Goal: Information Seeking & Learning: Learn about a topic

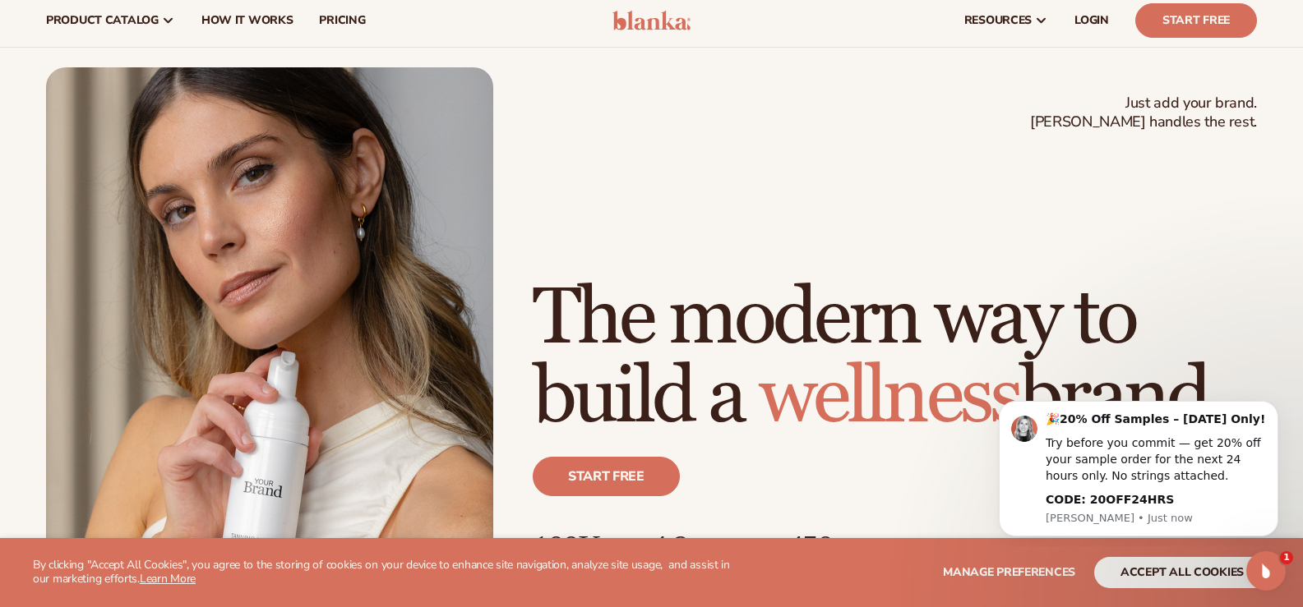
scroll to position [75, 0]
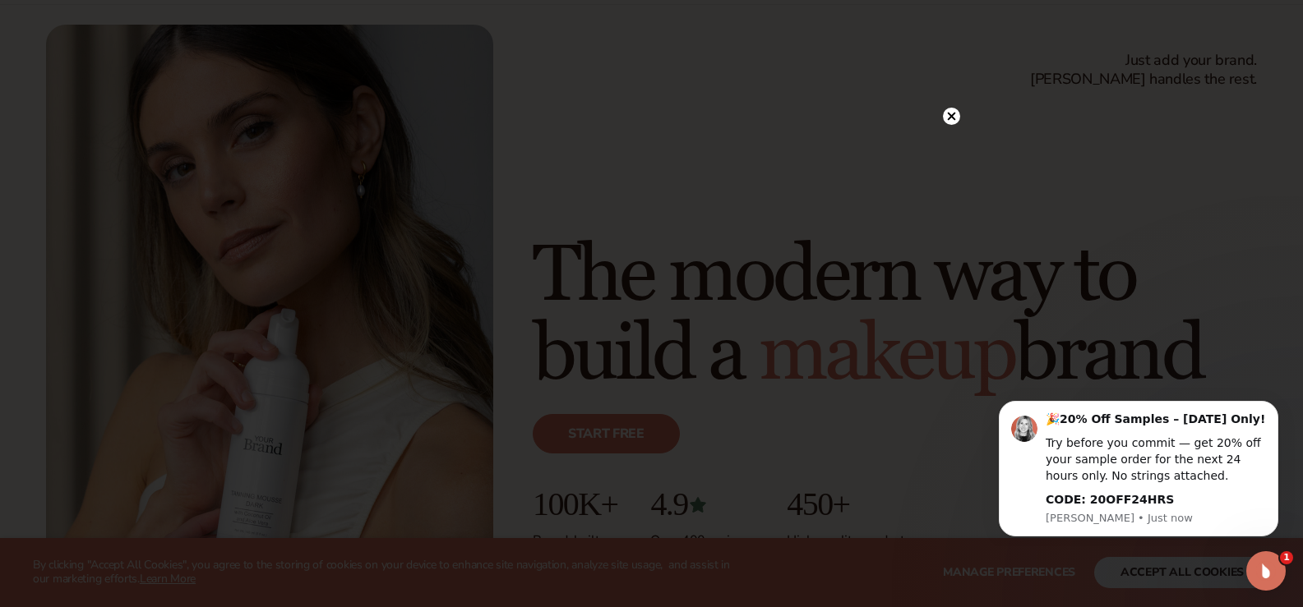
click at [951, 115] on circle at bounding box center [951, 116] width 17 height 17
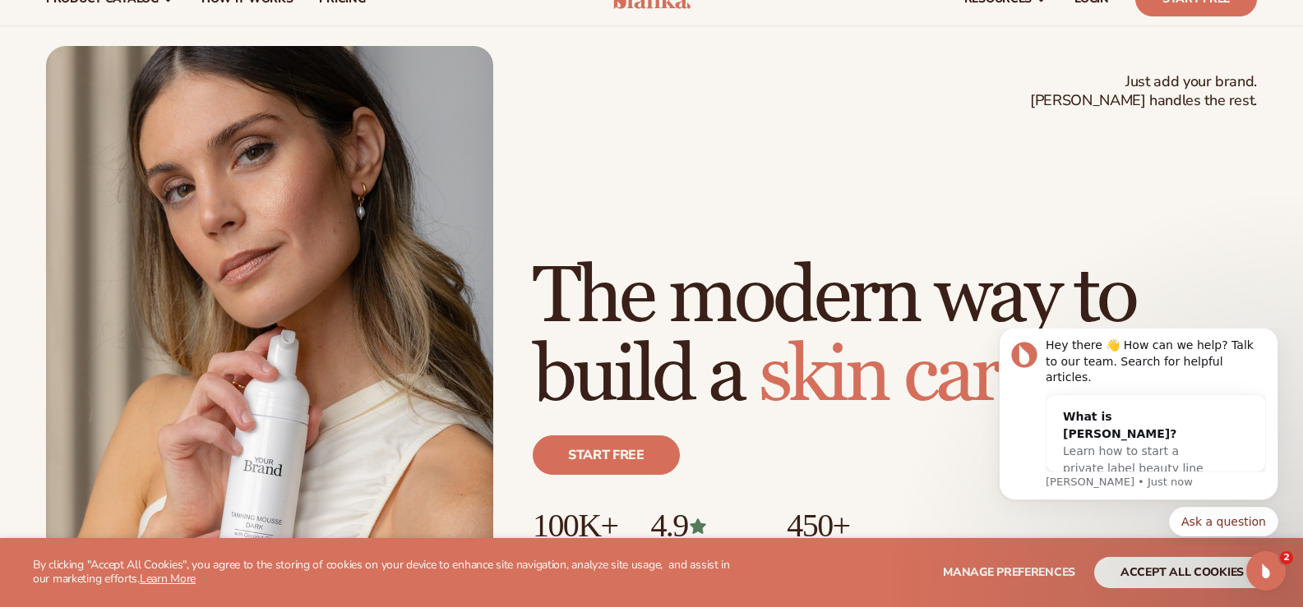
scroll to position [0, 0]
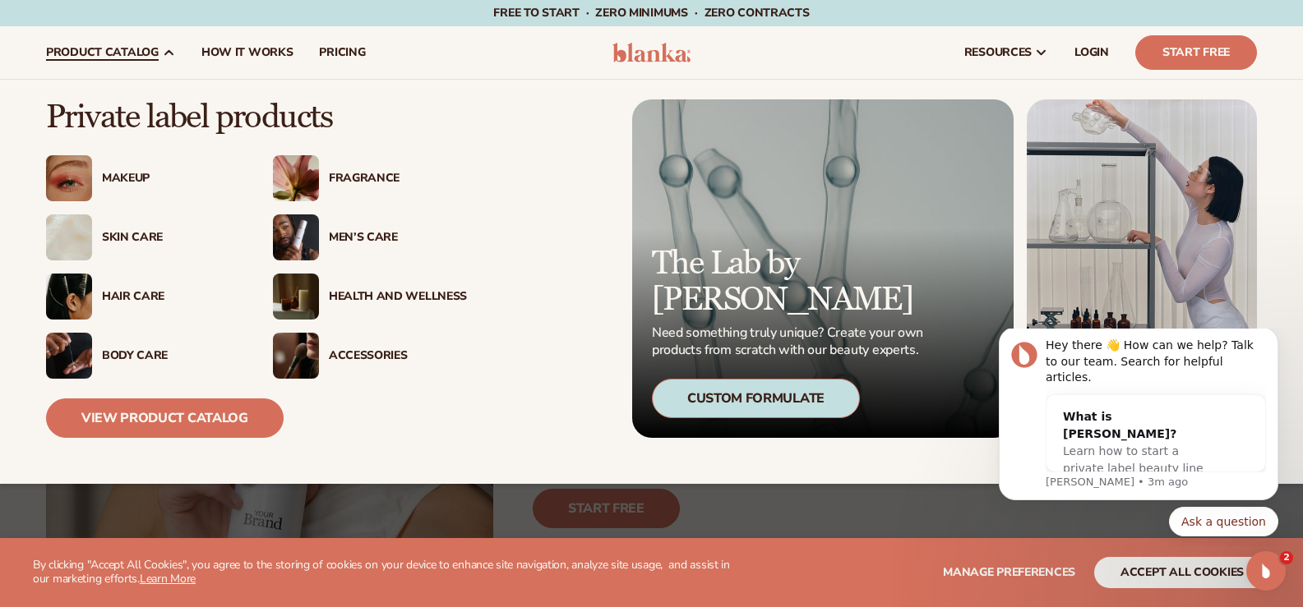
click at [764, 396] on div "Custom Formulate" at bounding box center [756, 398] width 208 height 39
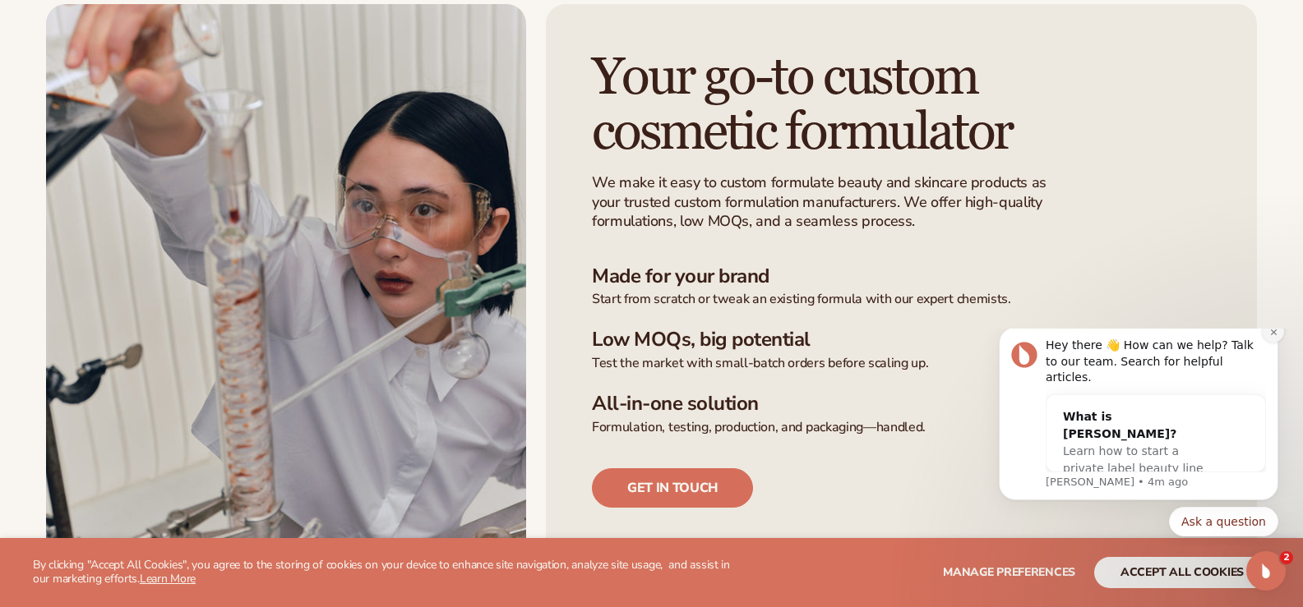
click at [1271, 334] on icon "Dismiss notification" at bounding box center [1273, 332] width 6 height 6
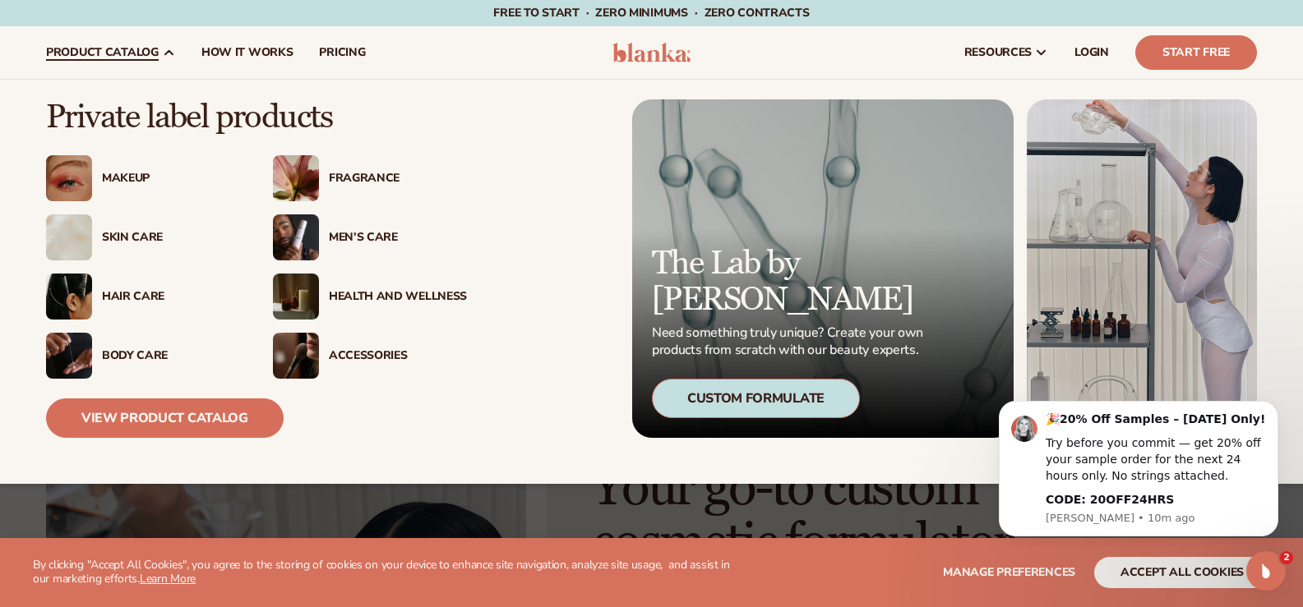
click at [361, 293] on div "Health And Wellness" at bounding box center [398, 297] width 138 height 14
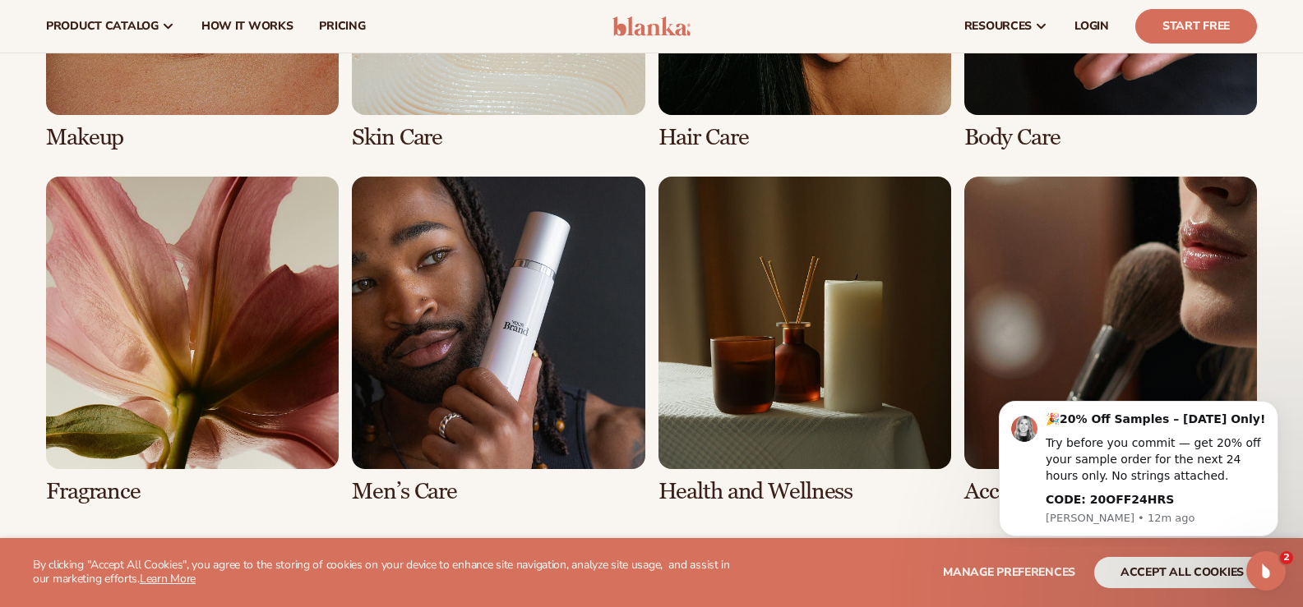
scroll to position [1409, 0]
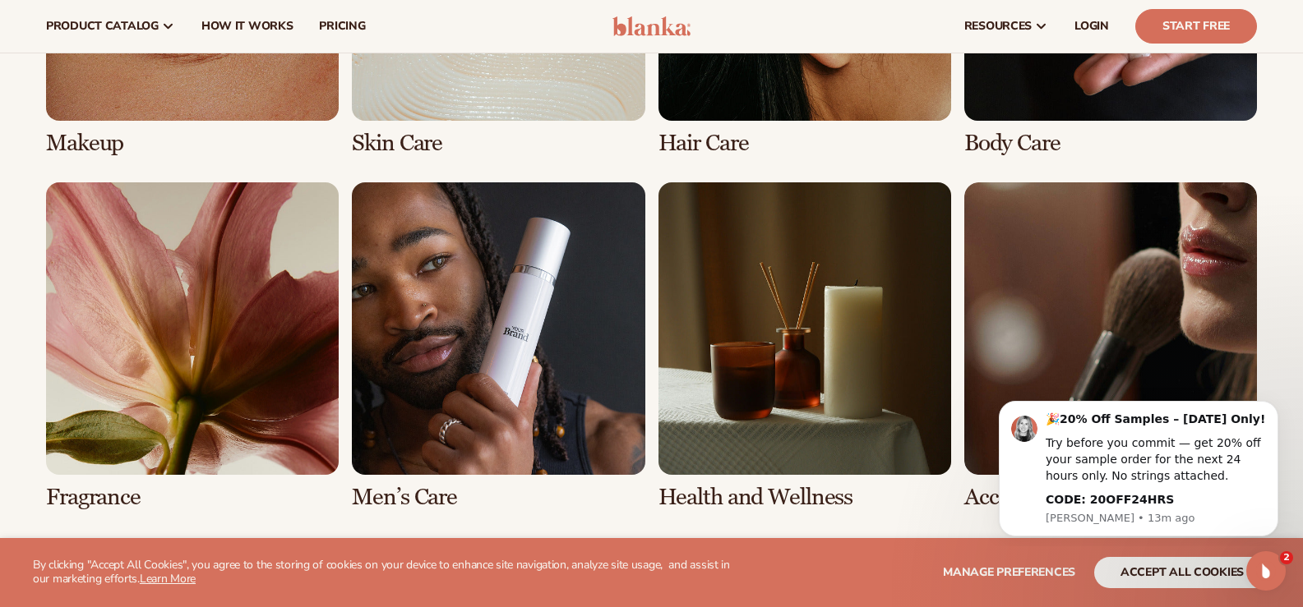
click at [781, 339] on link "7 / 8" at bounding box center [804, 346] width 293 height 328
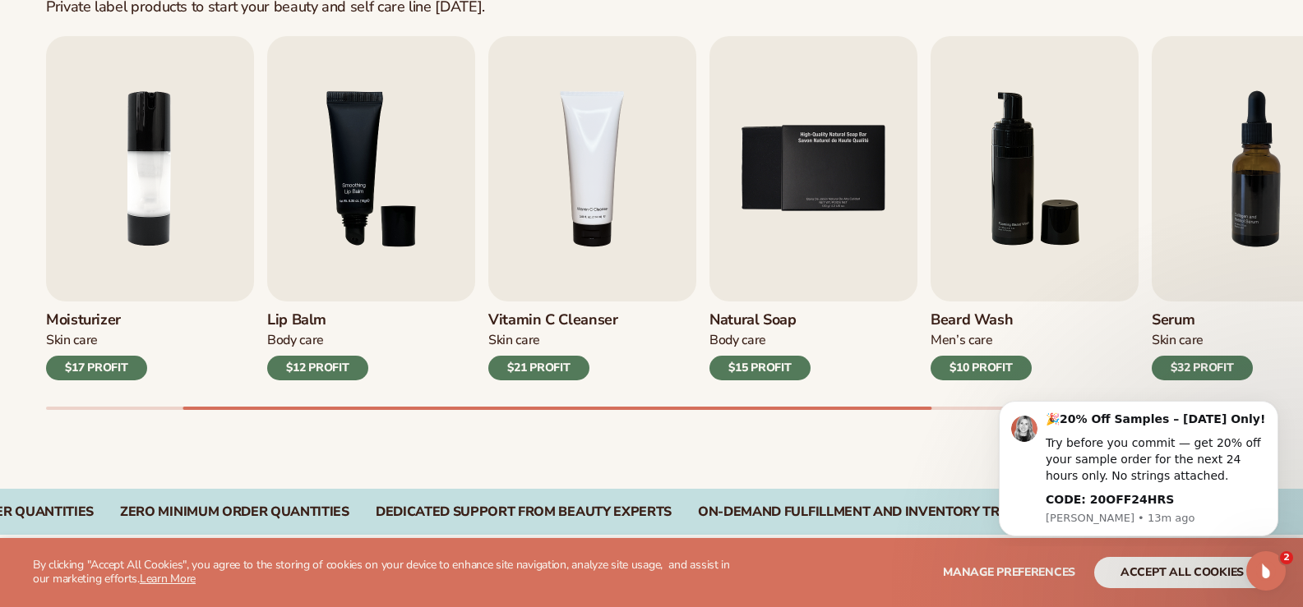
scroll to position [575, 0]
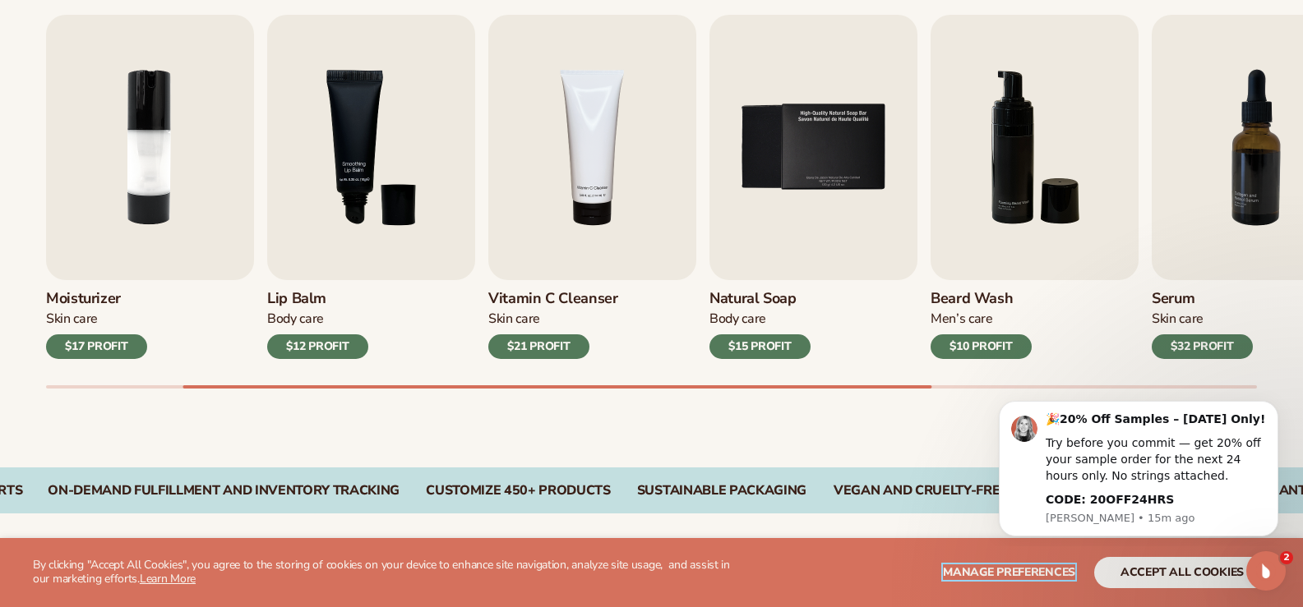
click at [1001, 574] on span "Manage preferences" at bounding box center [1009, 573] width 132 height 16
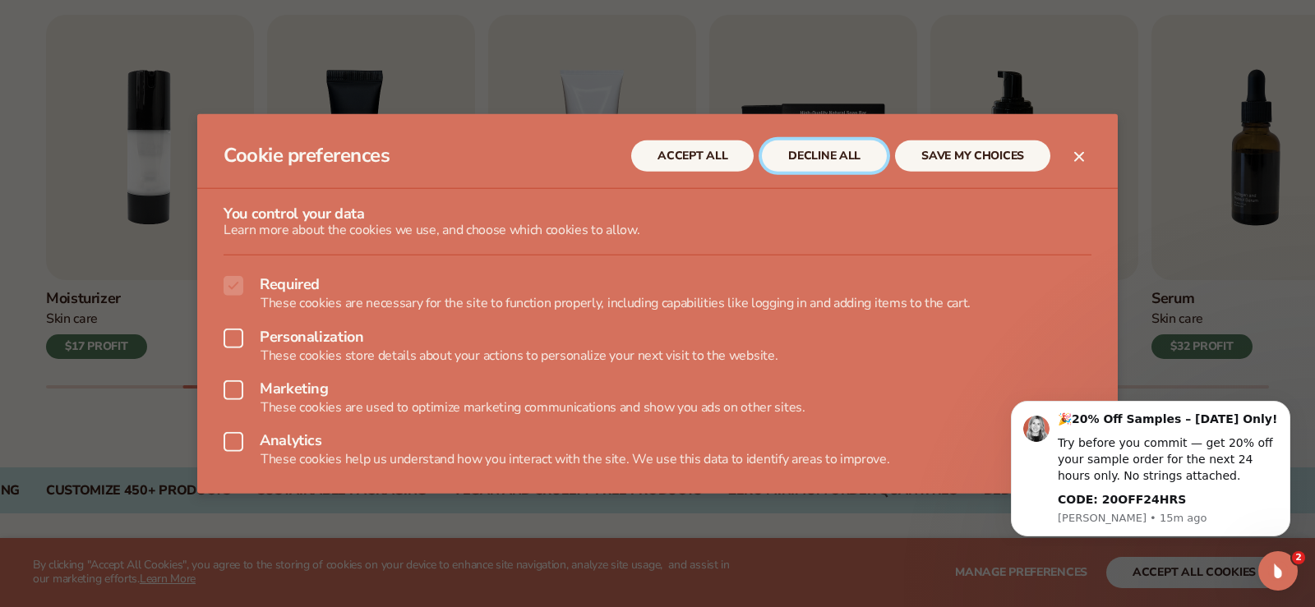
click at [818, 151] on button "DECLINE ALL" at bounding box center [824, 155] width 125 height 31
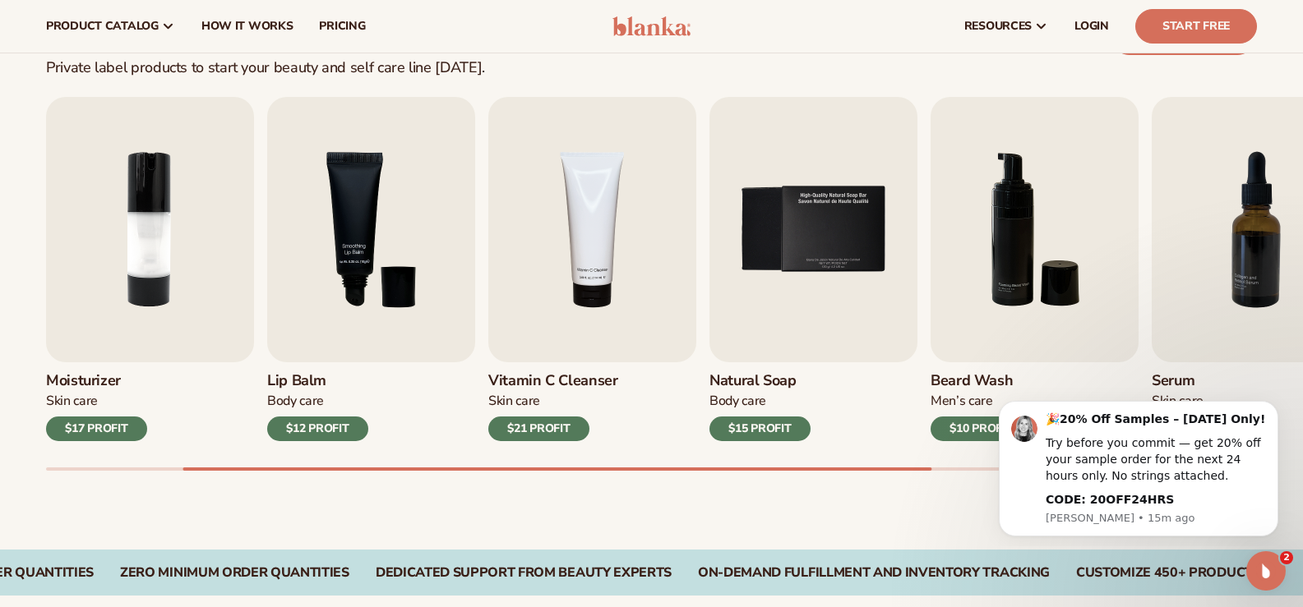
scroll to position [411, 0]
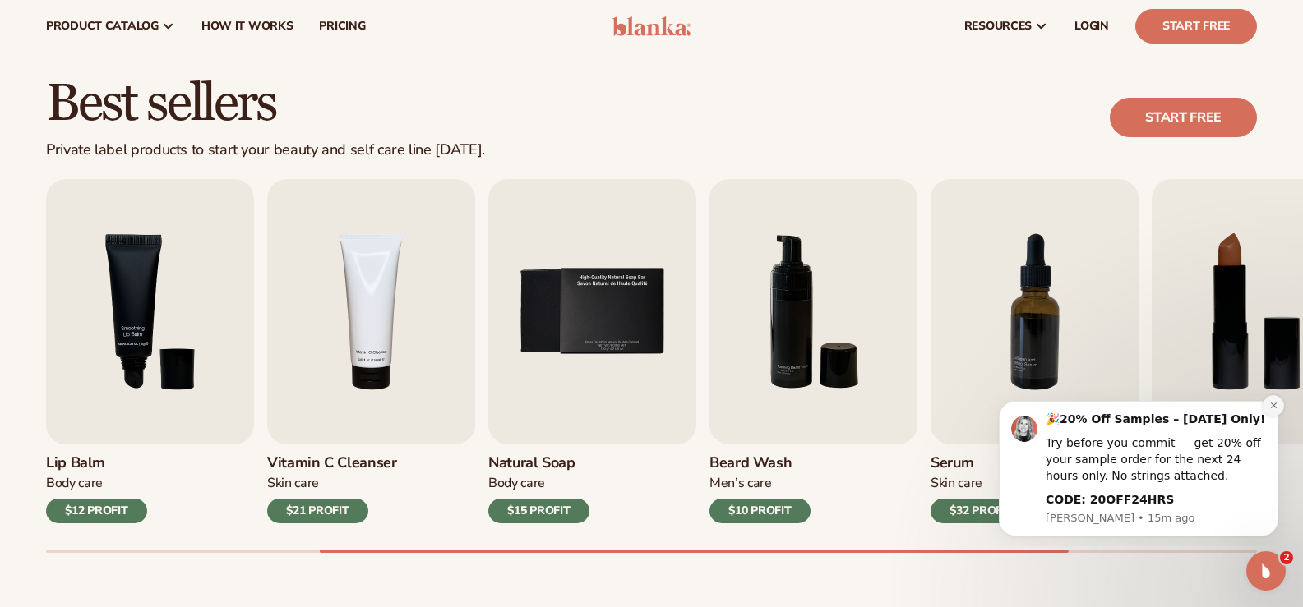
click at [1273, 407] on icon "Dismiss notification" at bounding box center [1273, 405] width 9 height 9
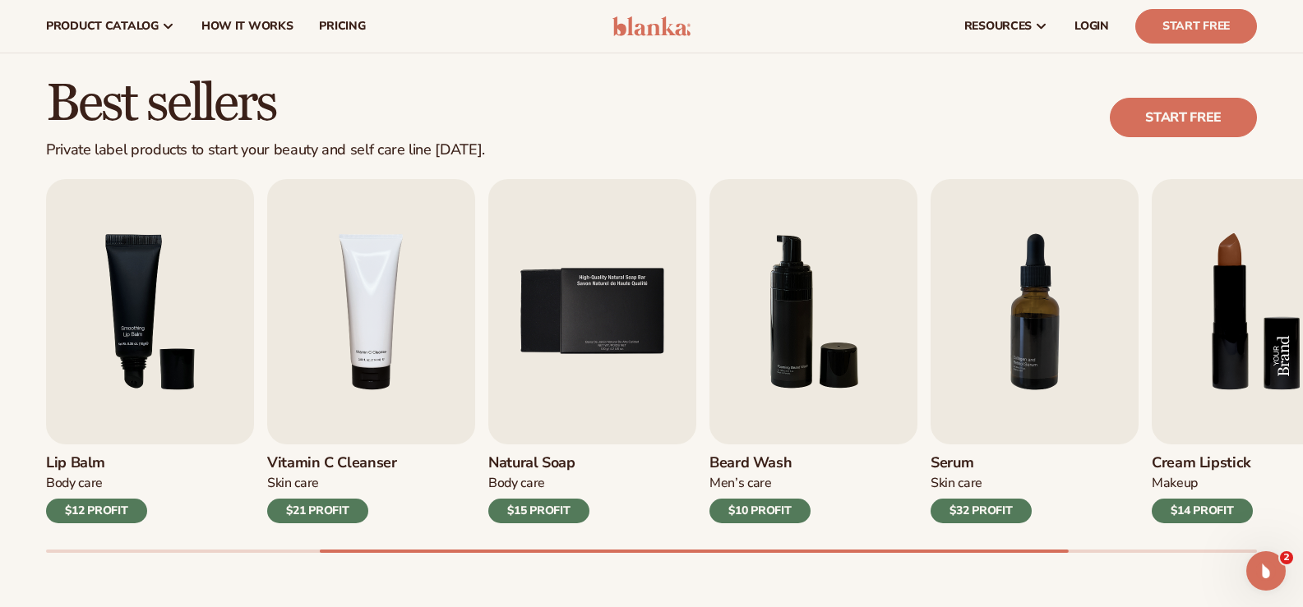
click at [1276, 338] on img "8 / 9" at bounding box center [1255, 311] width 208 height 265
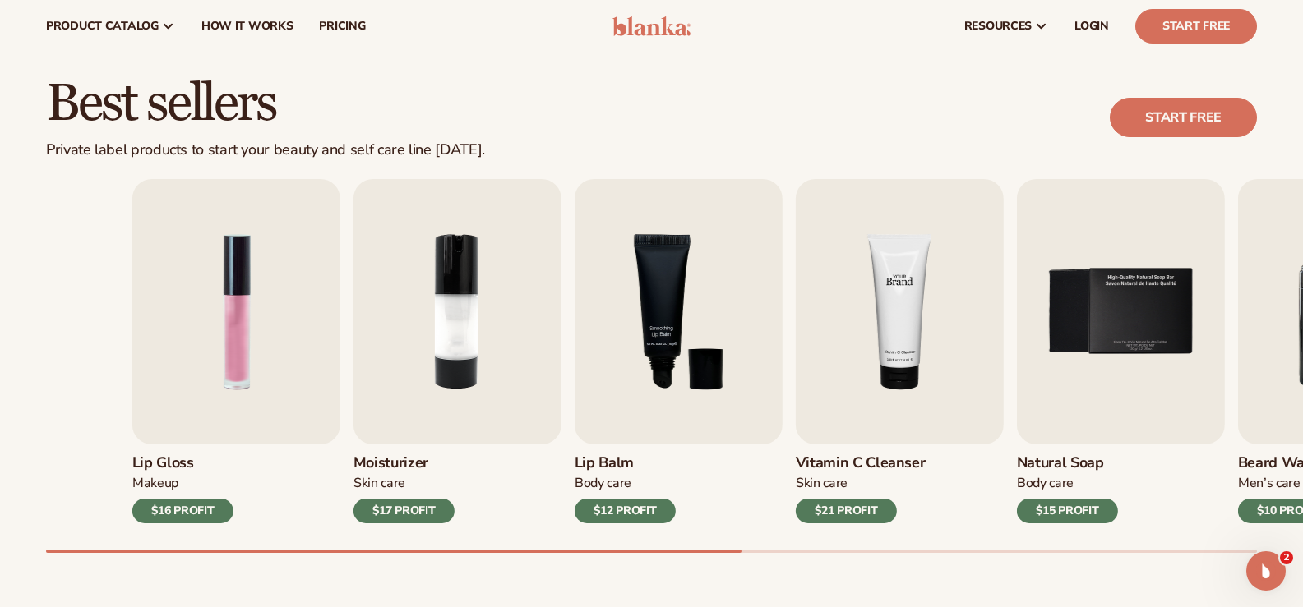
click at [1080, 392] on div "Lip Gloss Makeup $16 PROFIT Moisturizer Skin Care $17 PROFIT Lip Balm" at bounding box center [737, 351] width 1211 height 344
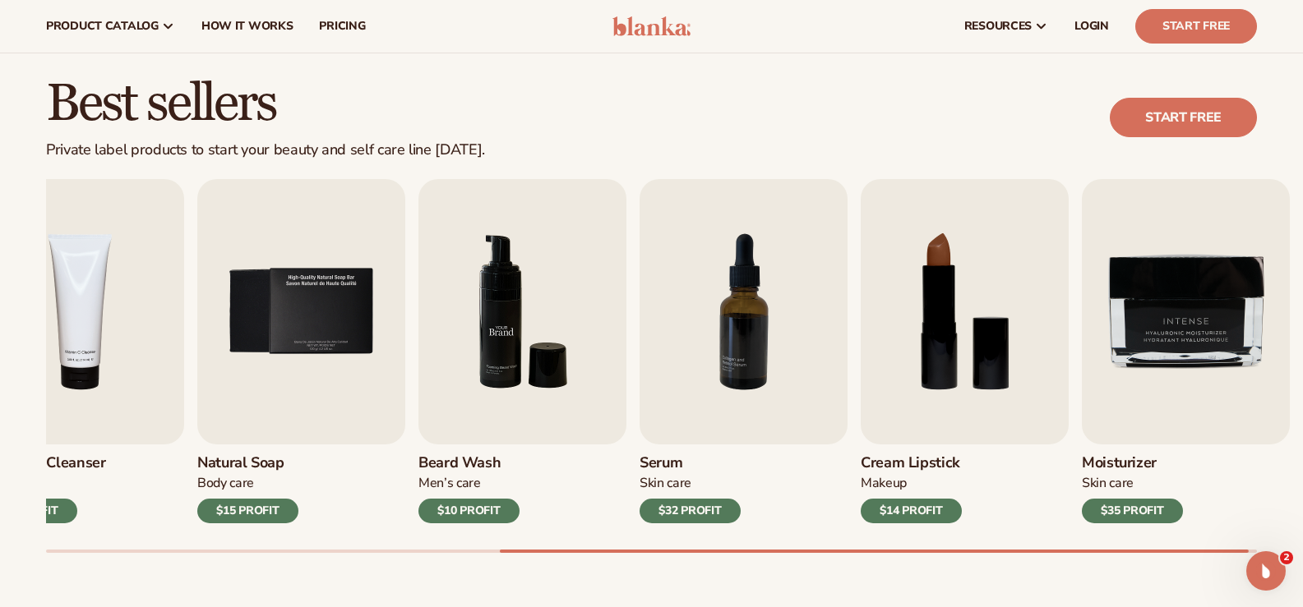
click at [432, 398] on img "6 / 9" at bounding box center [522, 311] width 208 height 265
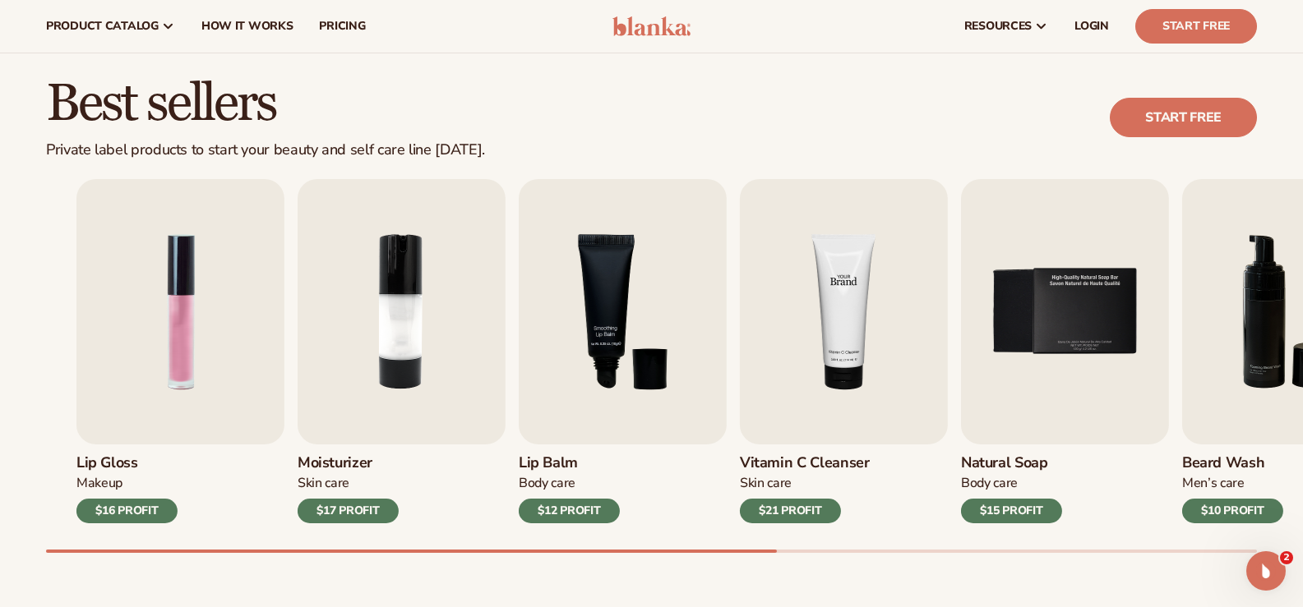
click at [921, 474] on link "Vitamin C Cleanser Skin Care $21 PROFIT" at bounding box center [844, 351] width 208 height 344
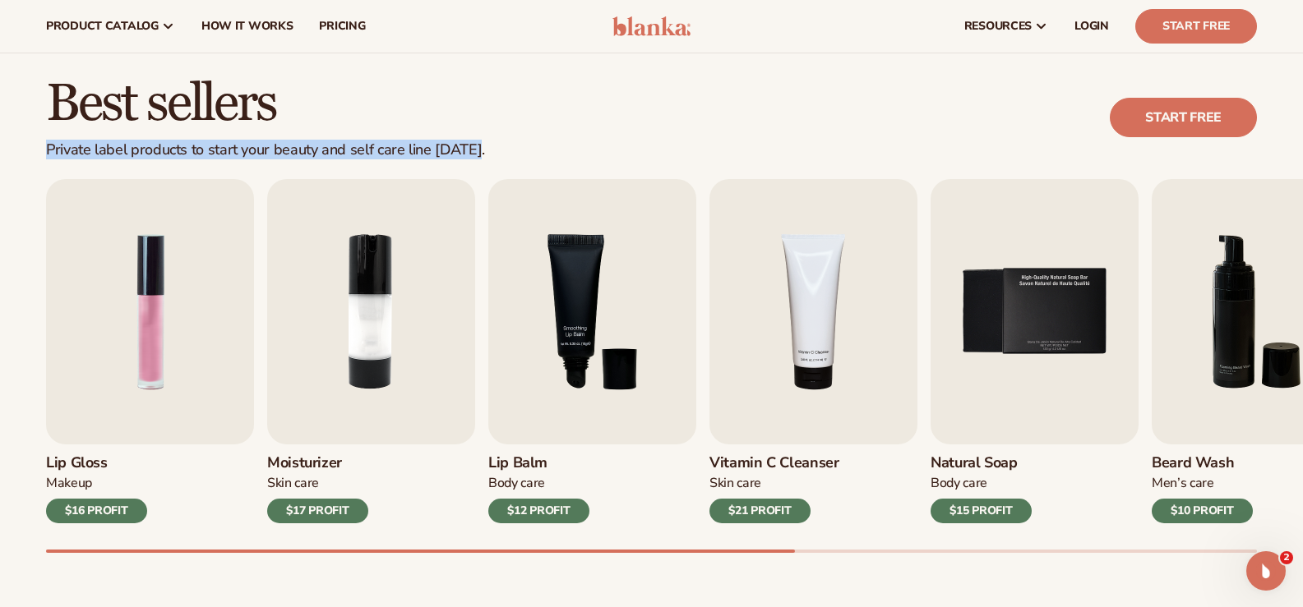
drag, startPoint x: 482, startPoint y: 151, endPoint x: 47, endPoint y: 155, distance: 435.6
click at [47, 155] on div "Best sellers Private label products to start your beauty and self care line tod…" at bounding box center [651, 117] width 1211 height 83
click at [467, 154] on div "Private label products to start your beauty and self care line today." at bounding box center [265, 150] width 439 height 18
drag, startPoint x: 473, startPoint y: 150, endPoint x: 43, endPoint y: 150, distance: 430.7
click at [43, 150] on div "Best sellers Private label products to start your beauty and self care line tod…" at bounding box center [651, 117] width 1303 height 83
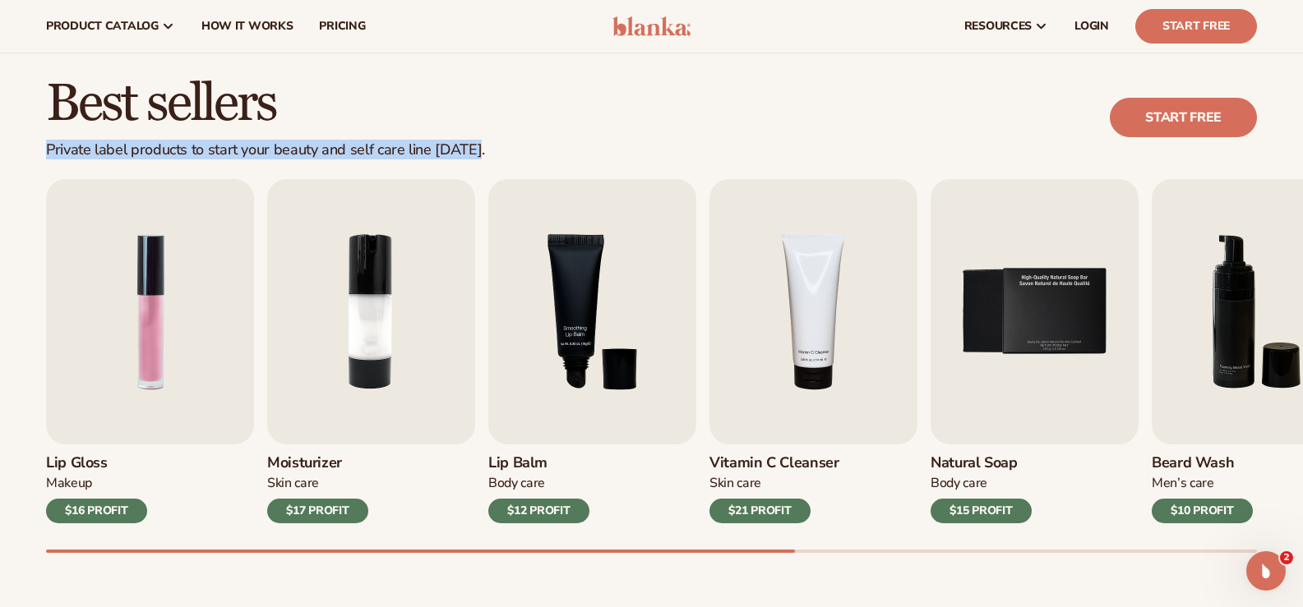
click at [477, 145] on div "Best sellers Private label products to start your beauty and self care line tod…" at bounding box center [651, 117] width 1211 height 83
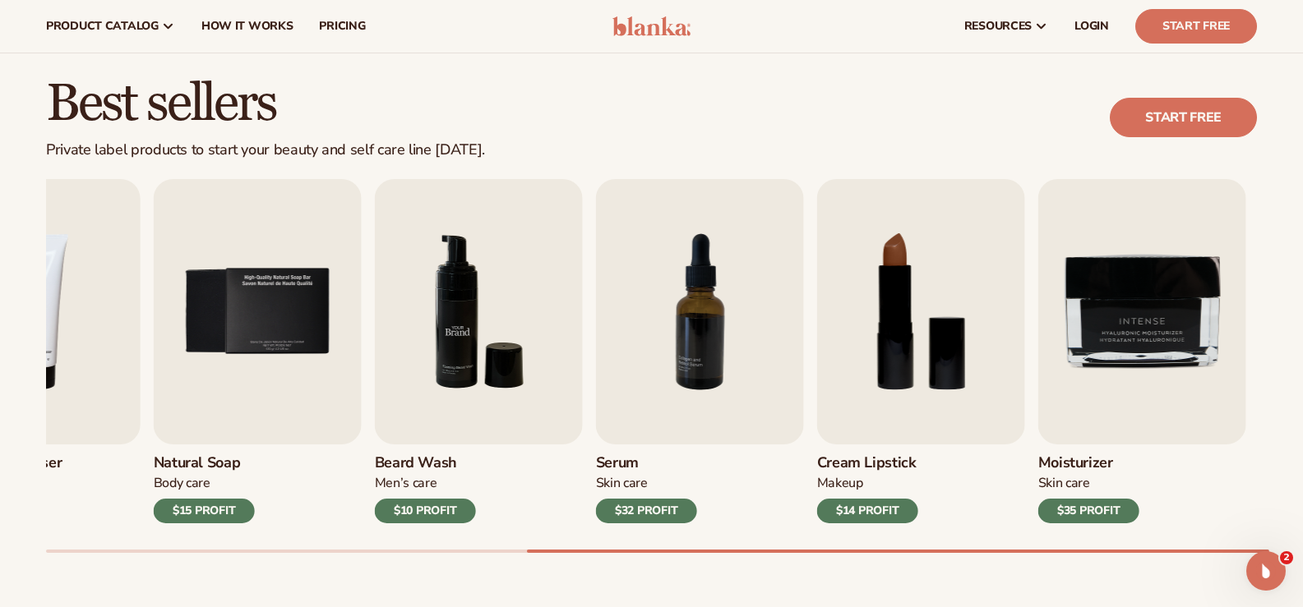
click at [483, 434] on img "6 / 9" at bounding box center [479, 311] width 208 height 265
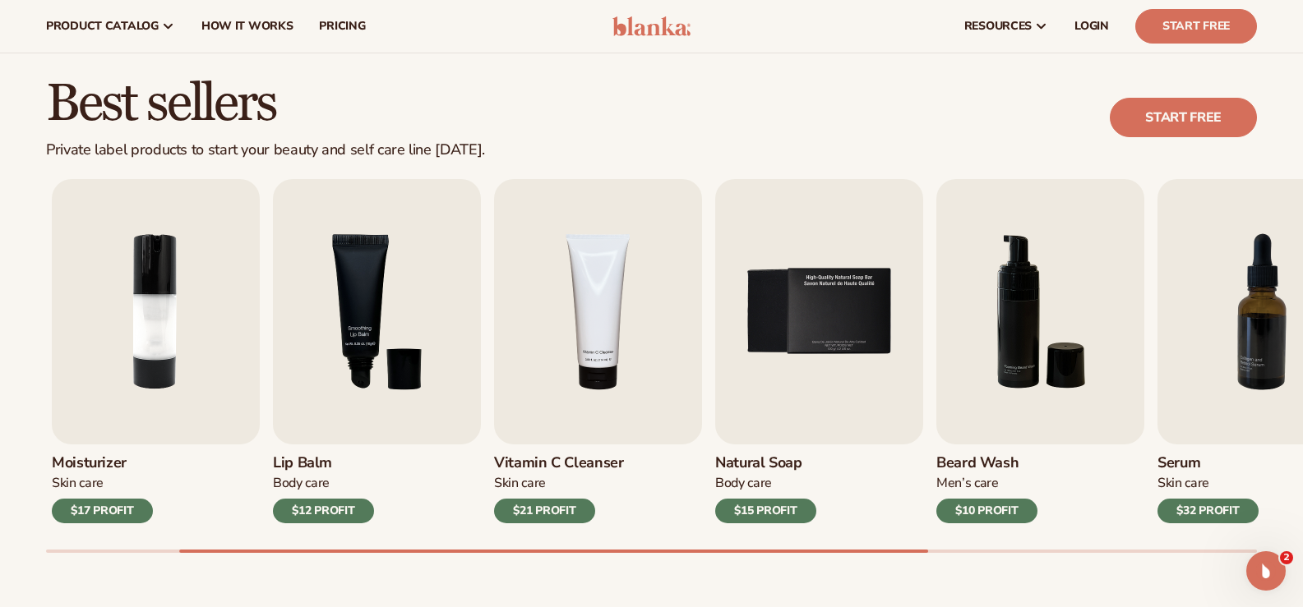
click at [902, 460] on div "Natural Soap Body Care $15 PROFIT" at bounding box center [819, 484] width 208 height 79
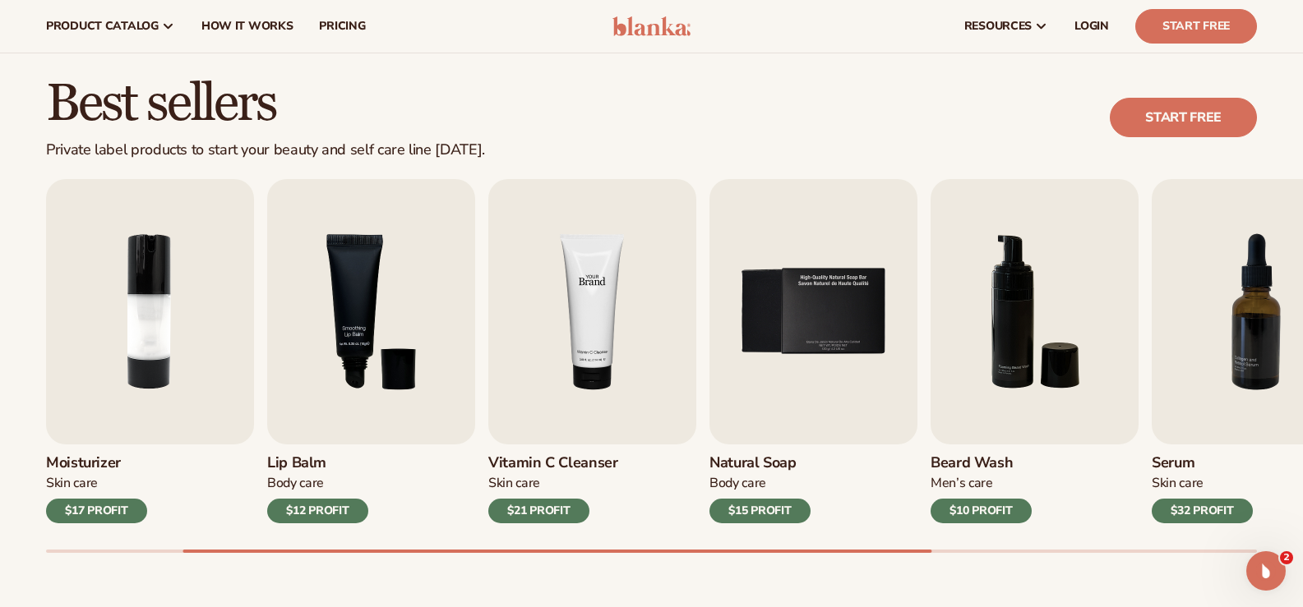
click at [588, 330] on img "4 / 9" at bounding box center [592, 311] width 208 height 265
click at [575, 305] on img "4 / 9" at bounding box center [592, 311] width 208 height 265
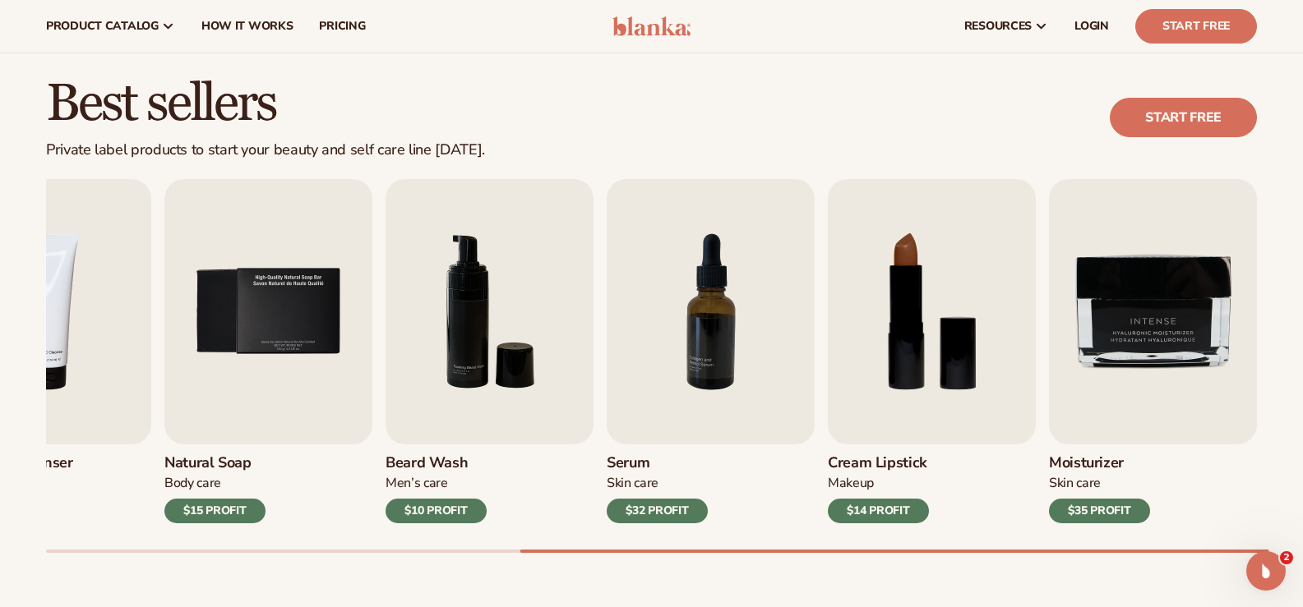
click at [77, 540] on div "Lip Gloss Makeup $16 PROFIT Moisturizer Skin Care $17 PROFIT Lip Balm Body Care…" at bounding box center [674, 366] width 1257 height 374
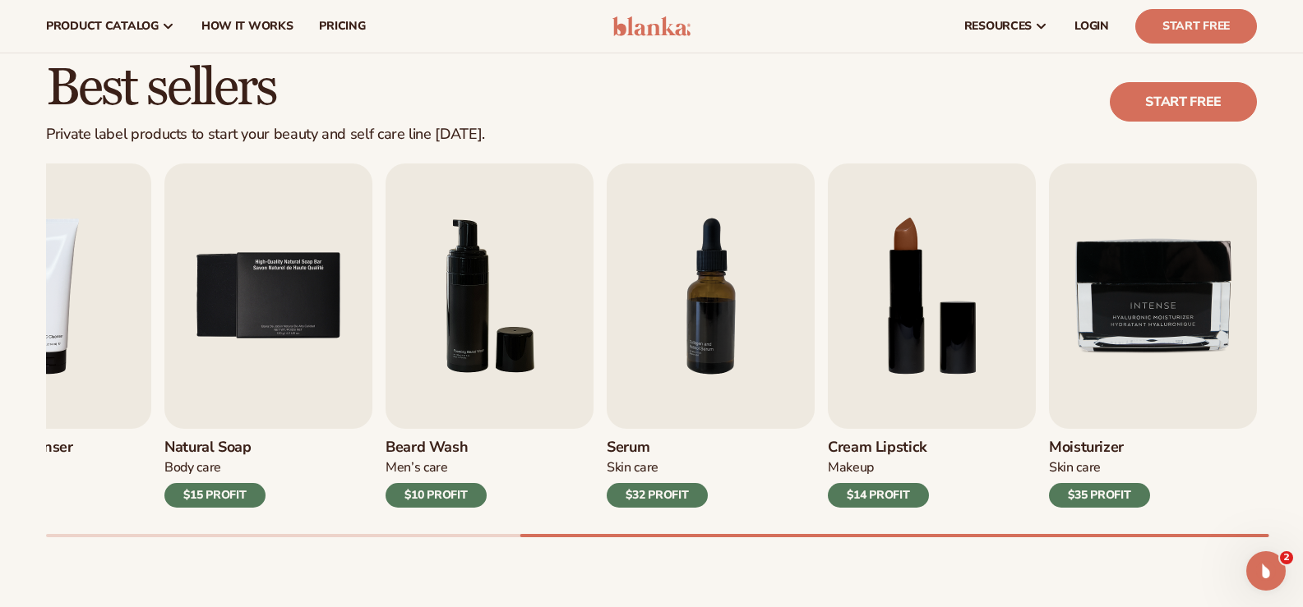
scroll to position [342, 0]
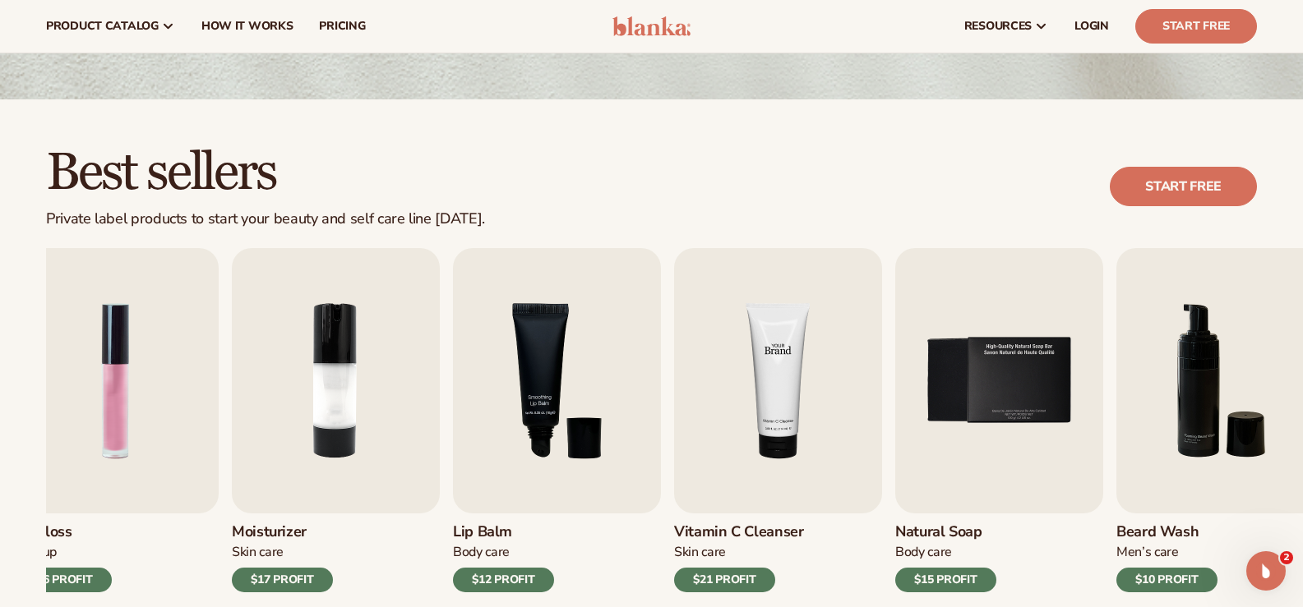
click at [815, 413] on img "4 / 9" at bounding box center [778, 380] width 208 height 265
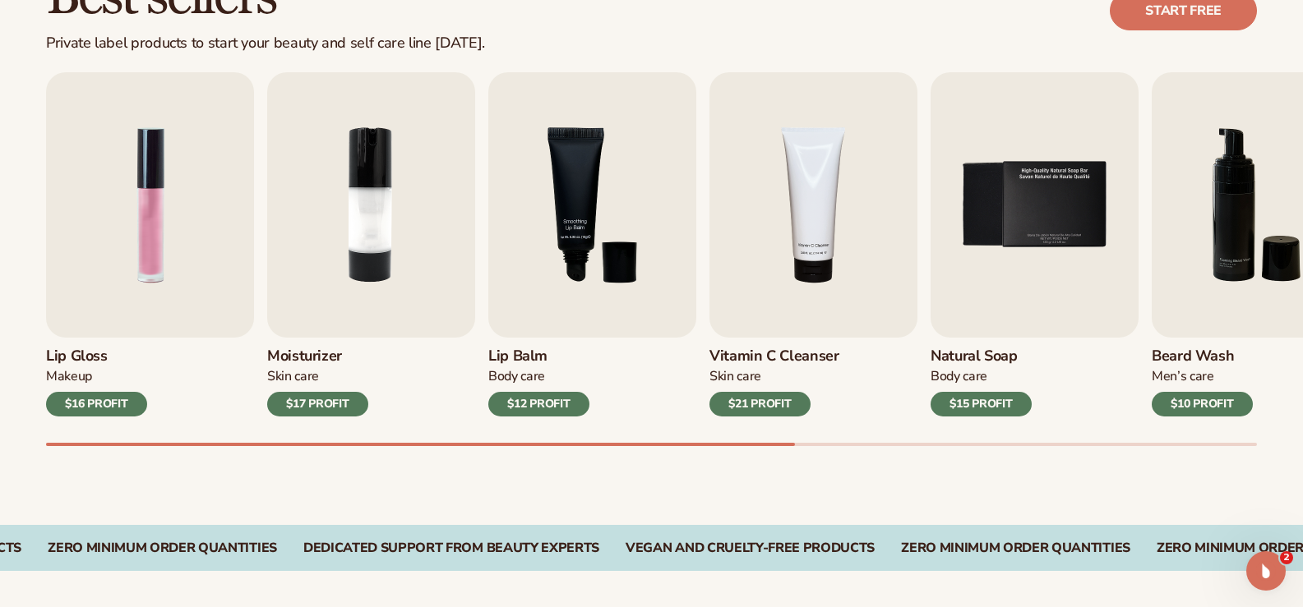
scroll to position [582, 0]
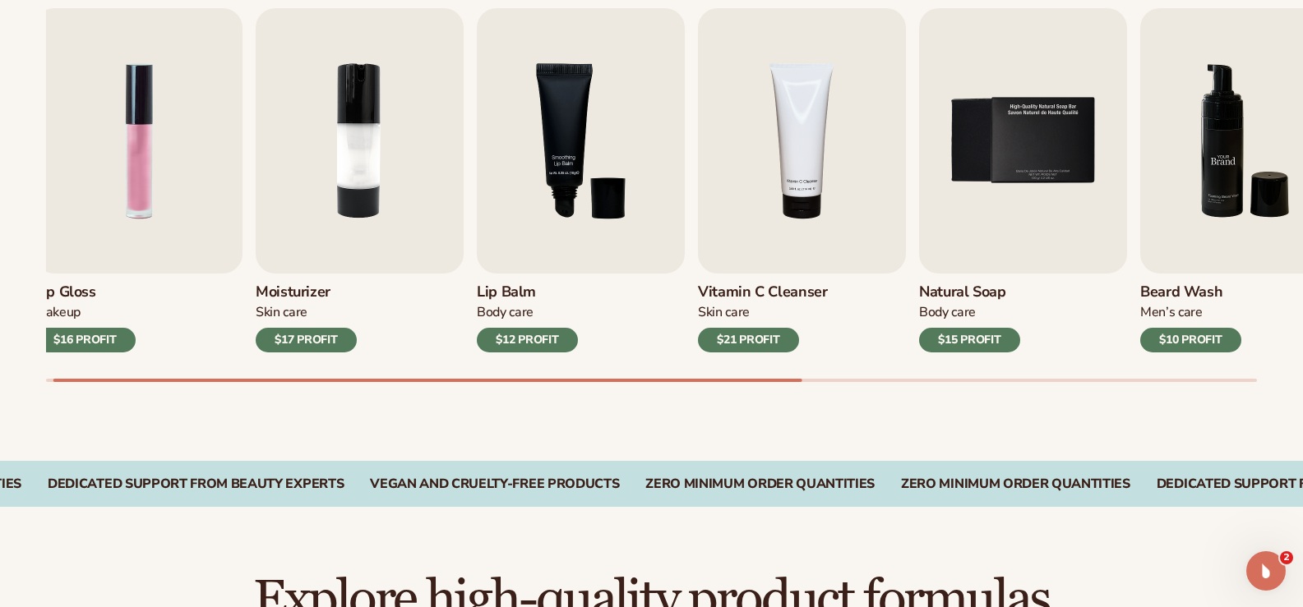
click at [1239, 346] on link "Beard Wash Men’s Care $10 PROFIT" at bounding box center [1244, 180] width 208 height 344
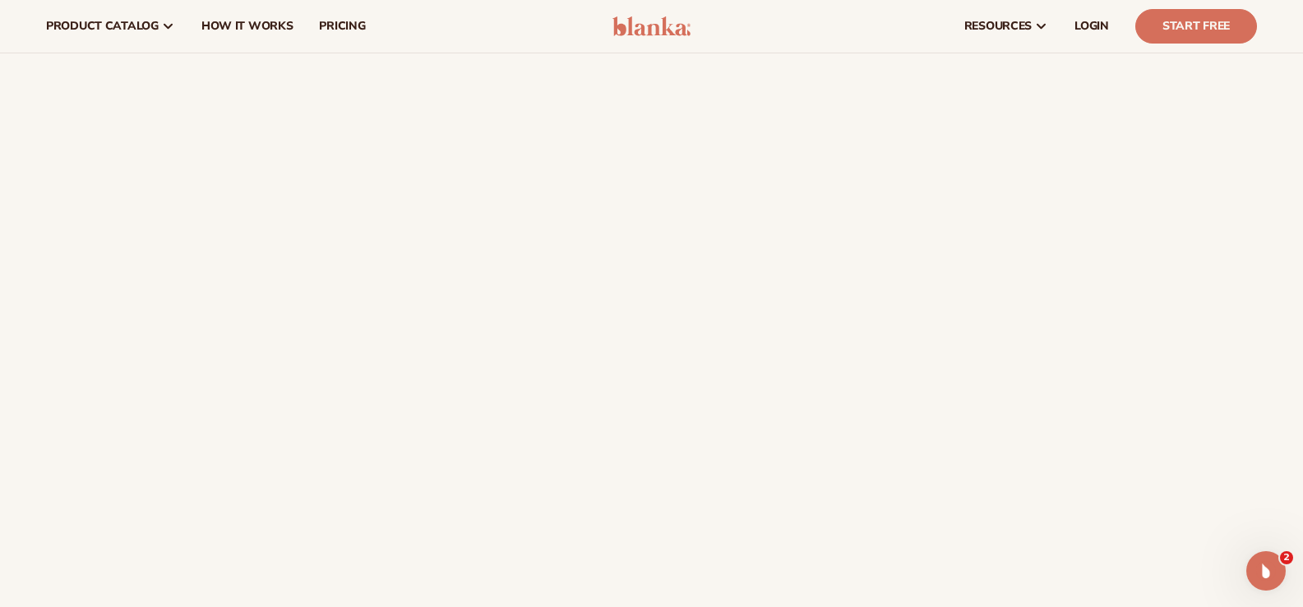
scroll to position [955, 0]
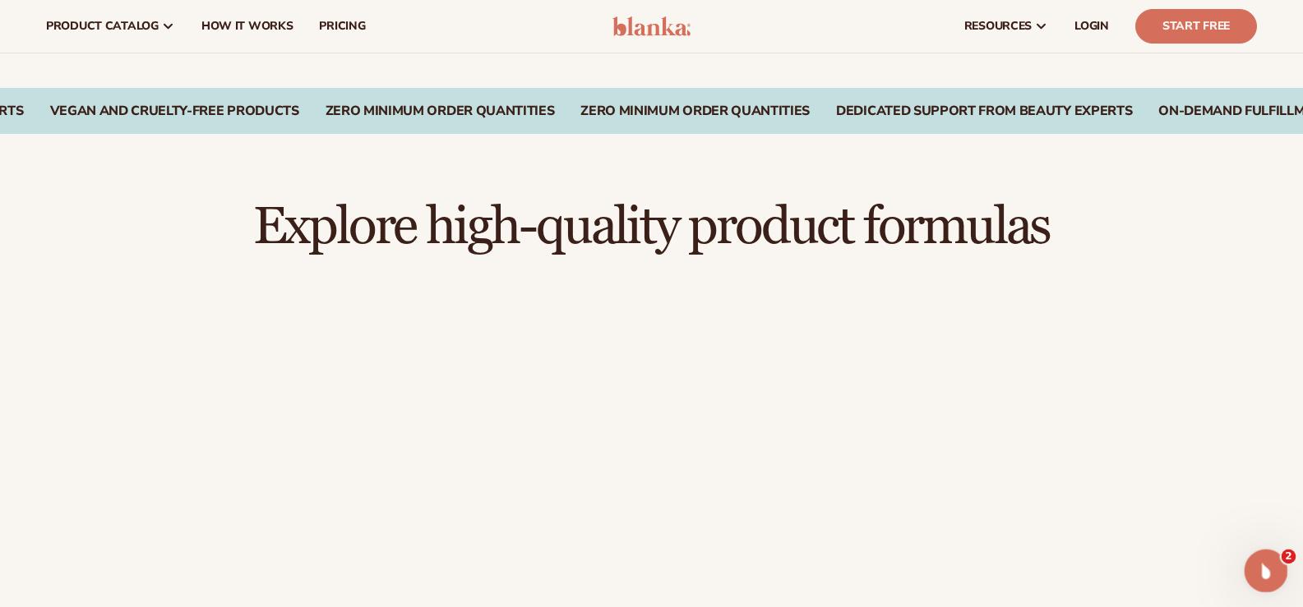
click at [1271, 565] on icon "Open Intercom Messenger" at bounding box center [1263, 569] width 27 height 27
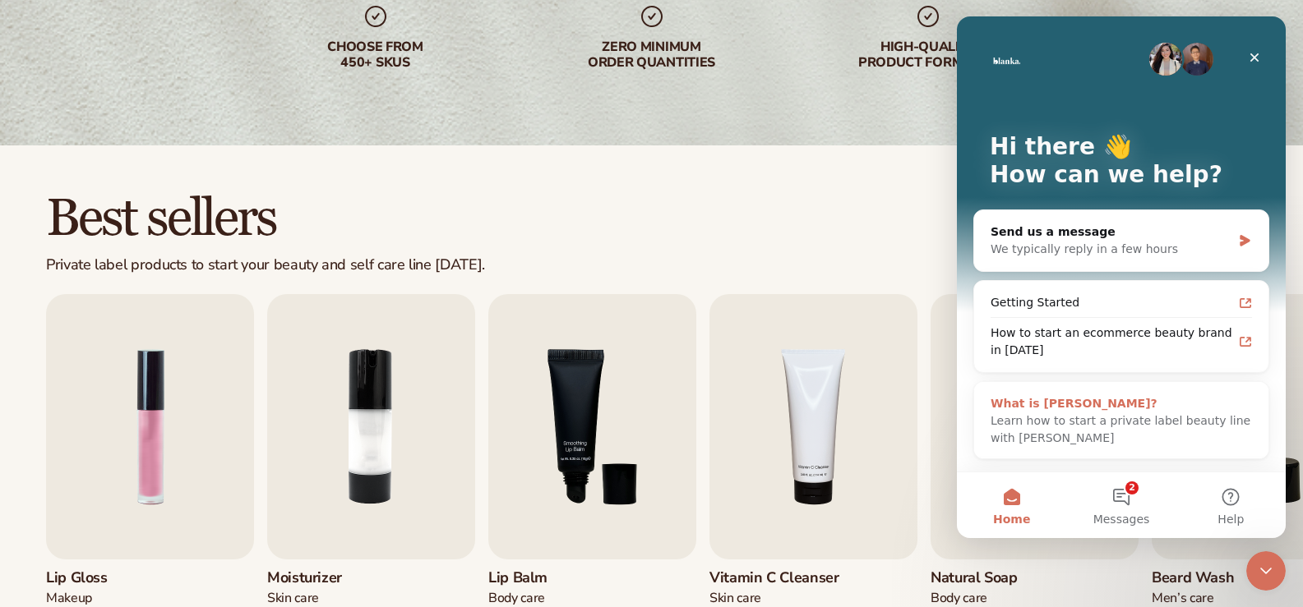
scroll to position [298, 0]
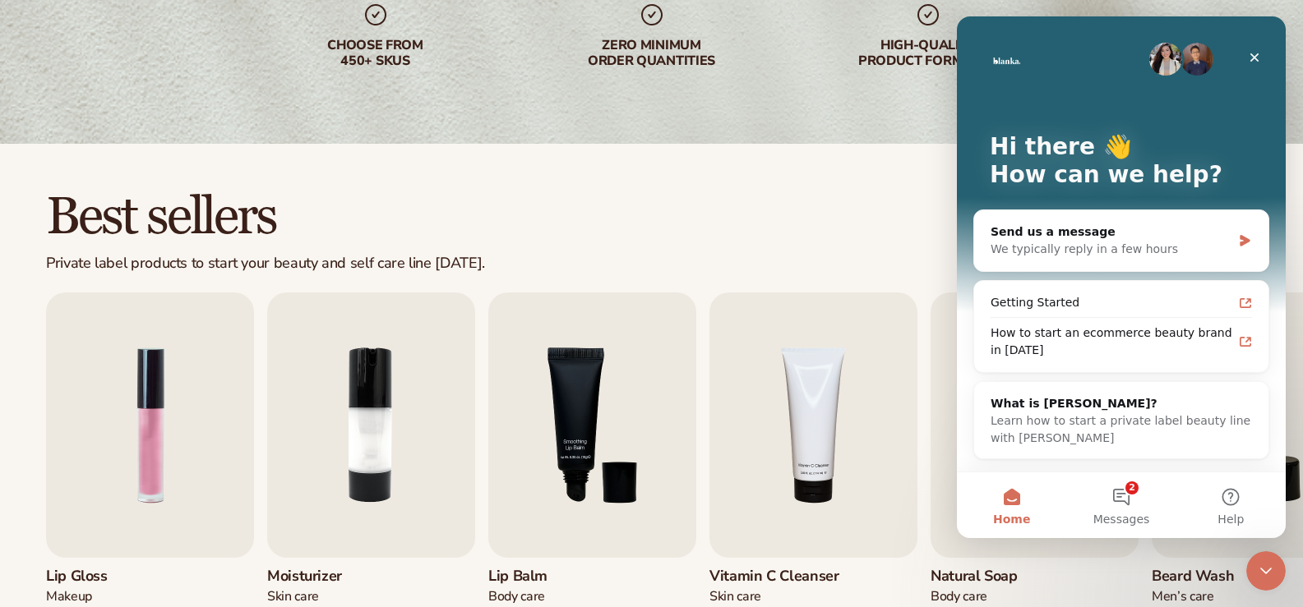
click at [803, 203] on div "Best sellers Private label products to start your beauty and self care line tod…" at bounding box center [651, 231] width 1211 height 83
click at [1254, 57] on icon "Close" at bounding box center [1254, 57] width 9 height 9
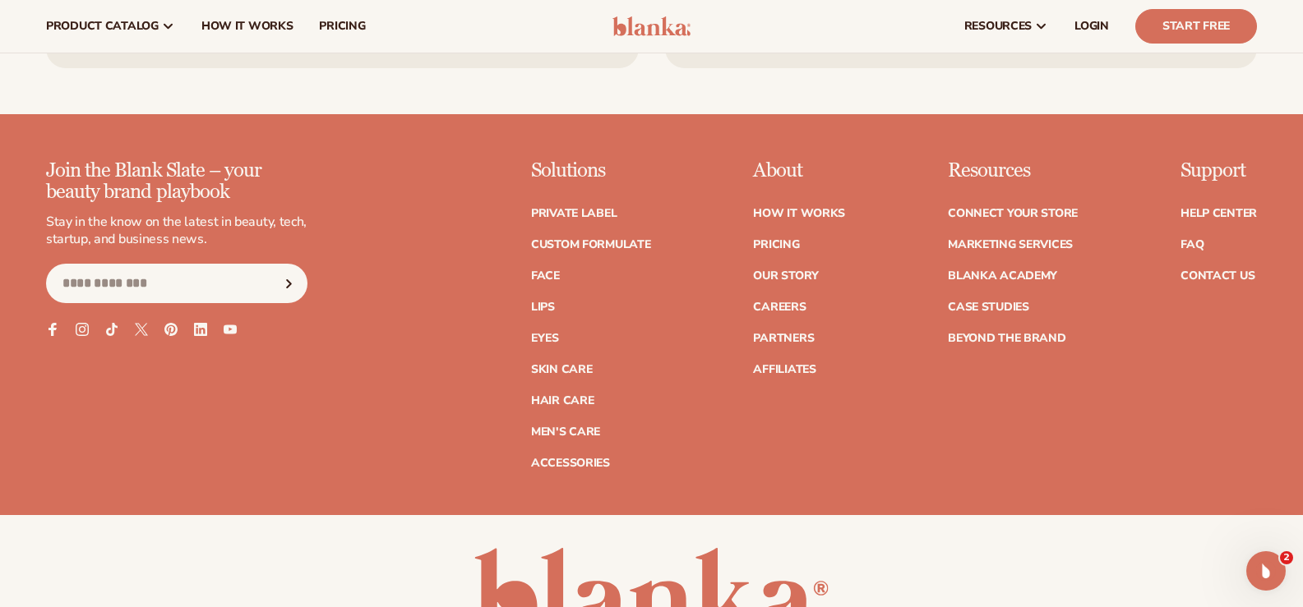
scroll to position [2904, 0]
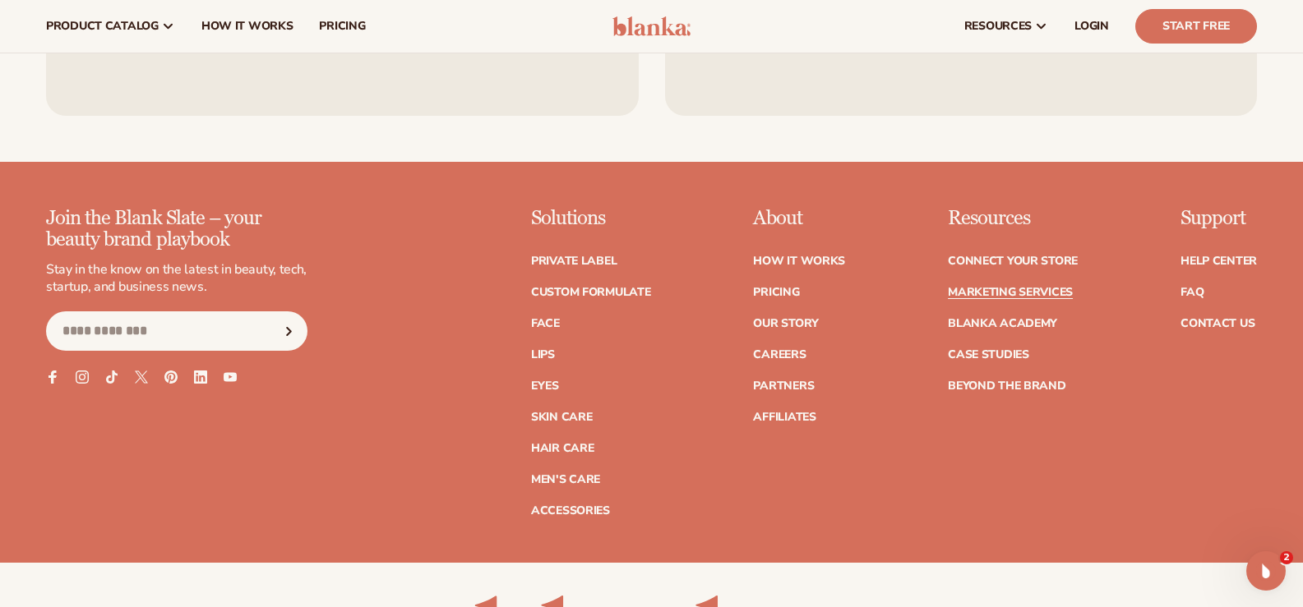
click at [970, 291] on link "Marketing services" at bounding box center [1010, 293] width 125 height 12
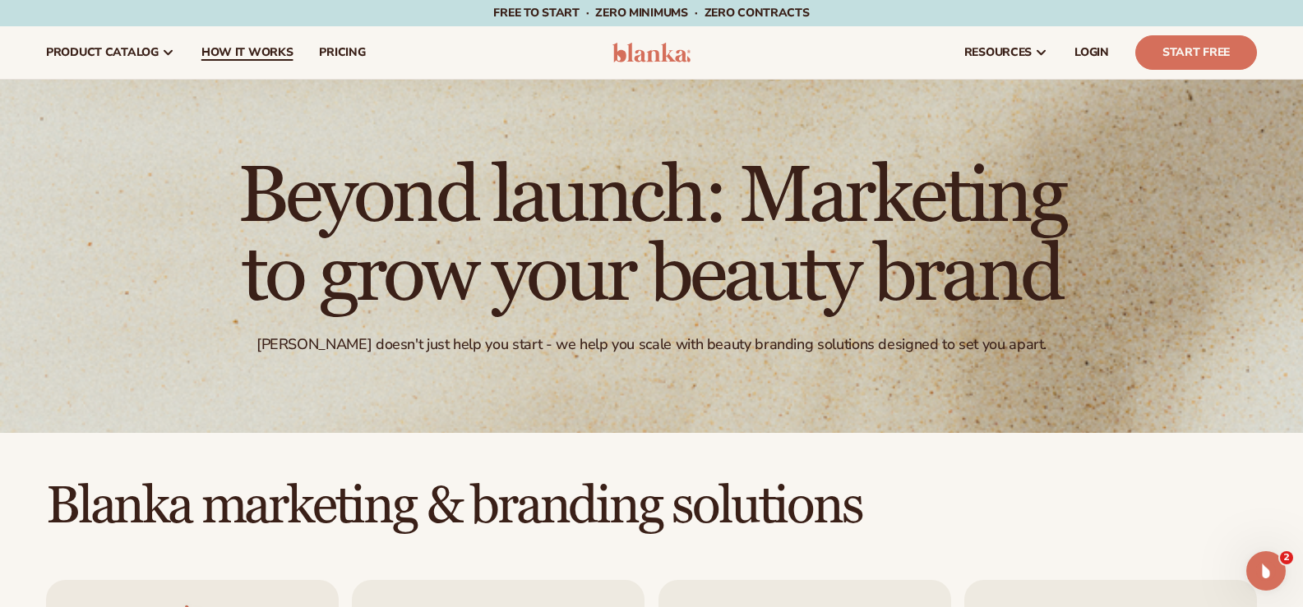
click at [241, 49] on span "How It Works" at bounding box center [247, 52] width 92 height 13
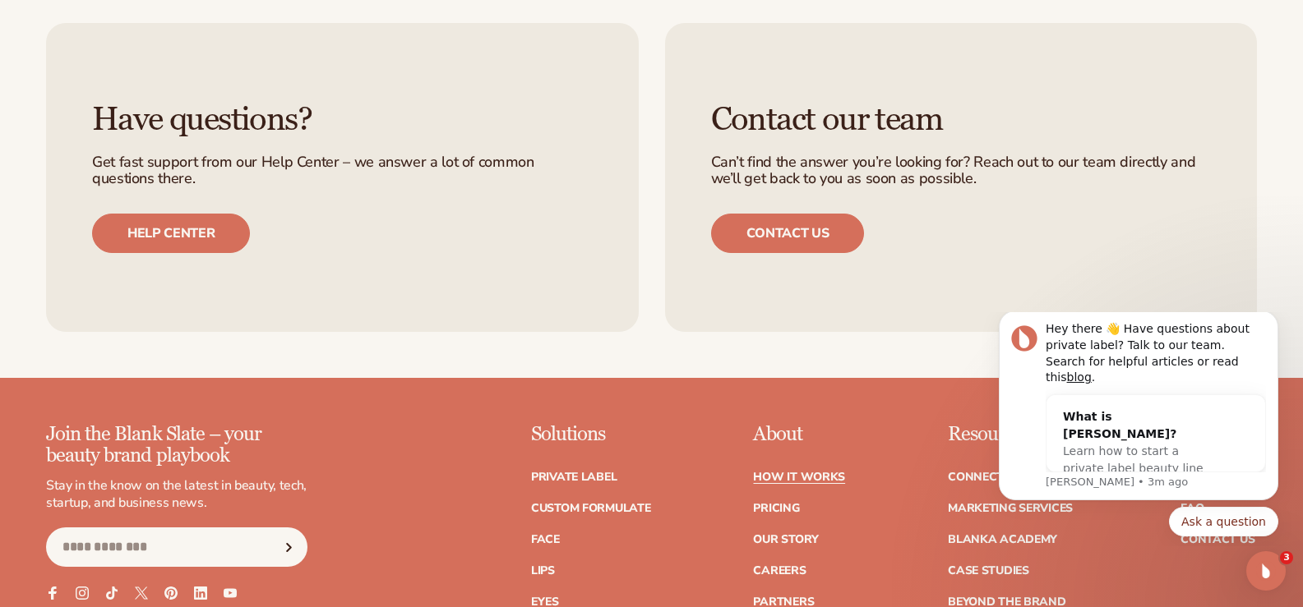
scroll to position [3538, 0]
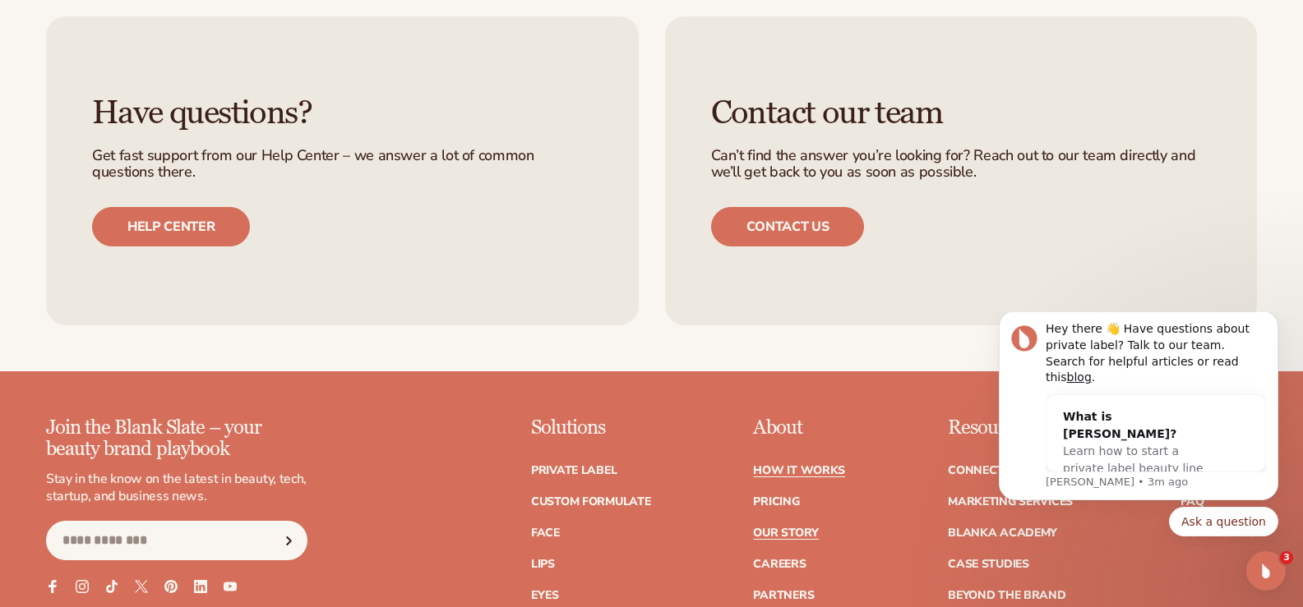
click at [772, 539] on link "Our Story" at bounding box center [785, 534] width 65 height 12
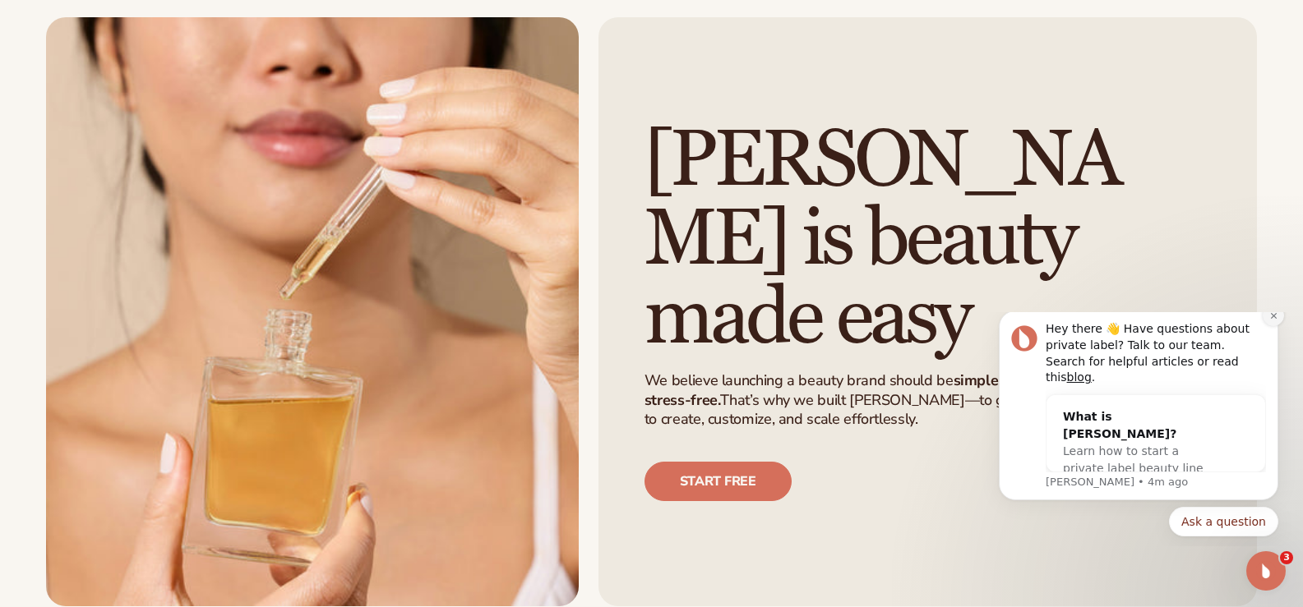
click at [1276, 321] on icon "Dismiss notification" at bounding box center [1273, 315] width 9 height 9
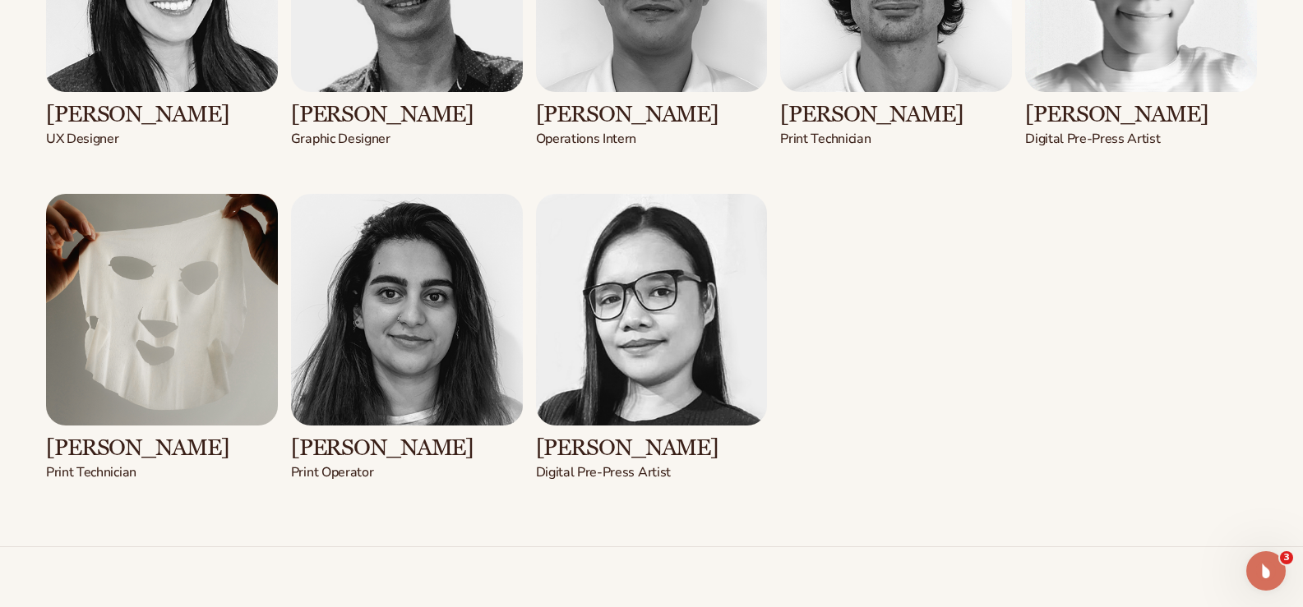
scroll to position [3287, 0]
